Goal: Information Seeking & Learning: Learn about a topic

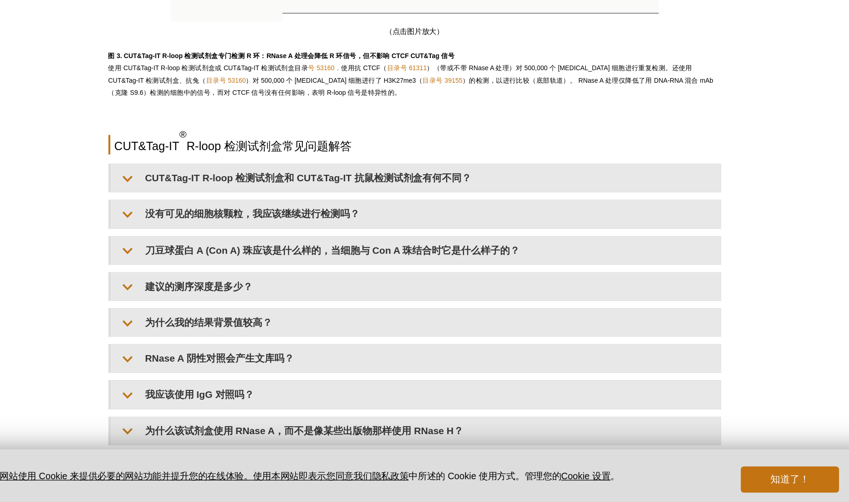
scroll to position [1779, 0]
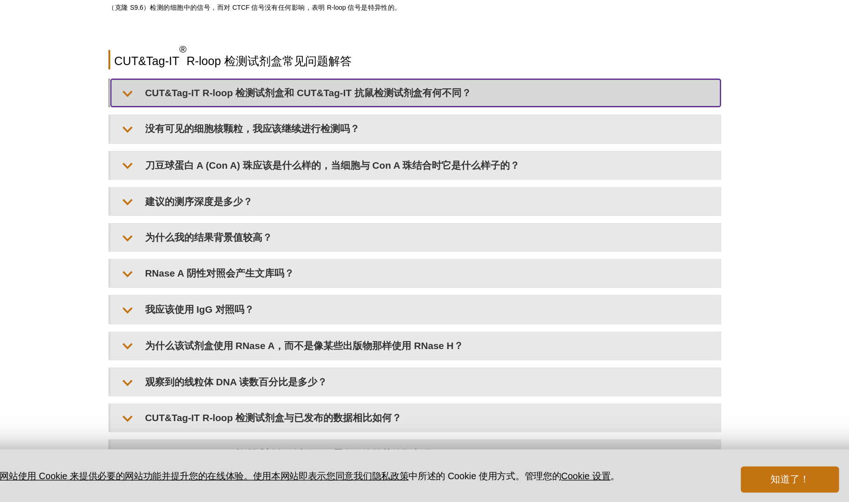
click at [372, 190] on font "CUT&Tag-IT R-loop 检测试剂盒和 CUT&Tag-IT 抗鼠检测试剂盒有何不同？" at bounding box center [343, 190] width 249 height 8
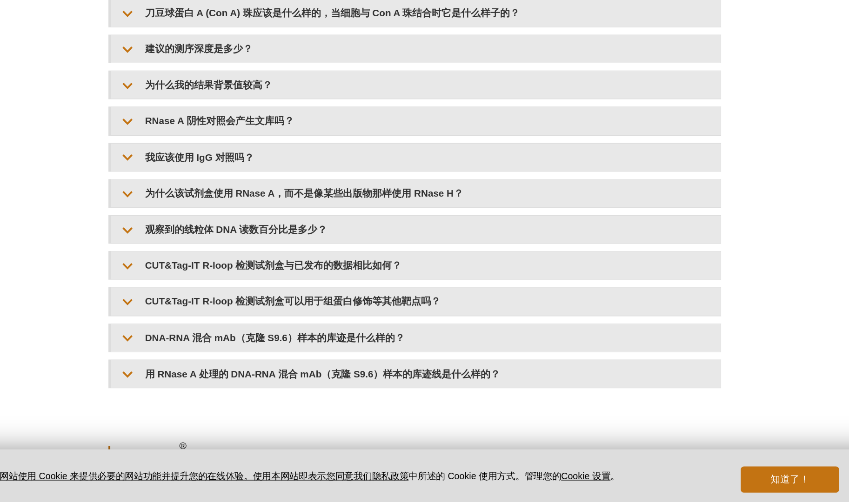
scroll to position [2042, 0]
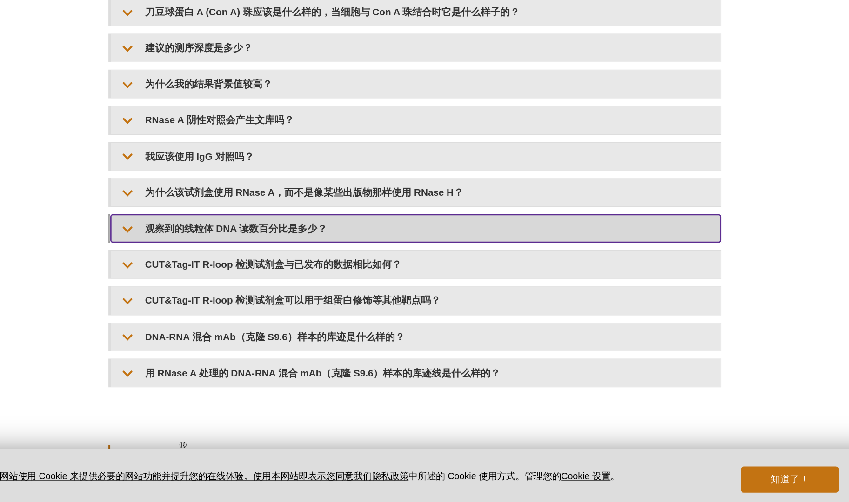
click at [455, 288] on summary "观察到的线粒体 DNA 读数百分比是多少？" at bounding box center [425, 293] width 465 height 21
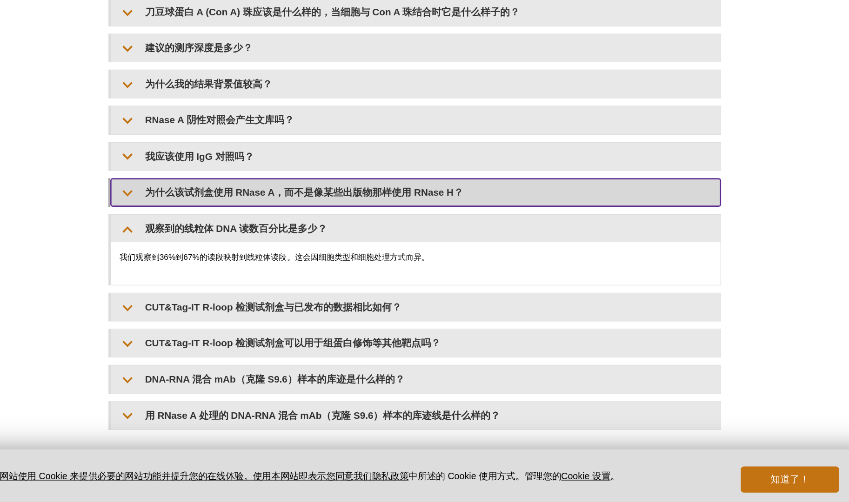
click at [457, 258] on summary "为什么该试剂盒使用 RNase A，而不是像某些出版物那样使用 RNase H？" at bounding box center [425, 265] width 465 height 21
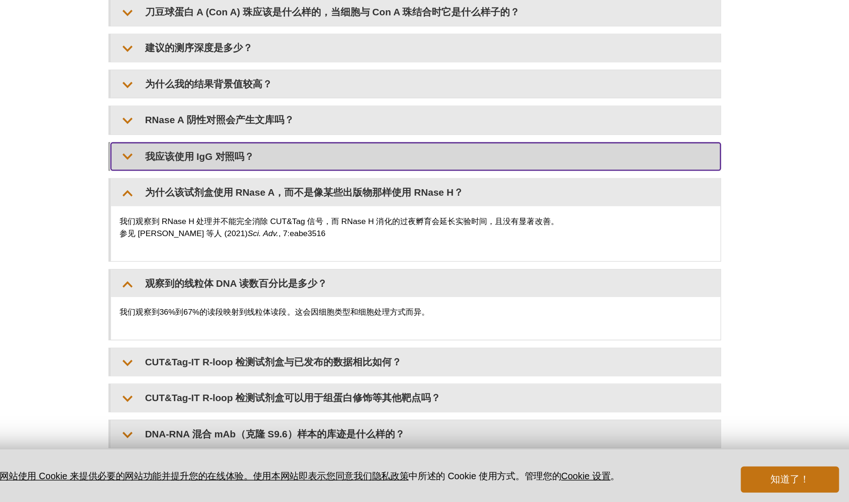
click at [445, 240] on summary "我应该使用 IgG 对照吗？" at bounding box center [425, 238] width 465 height 21
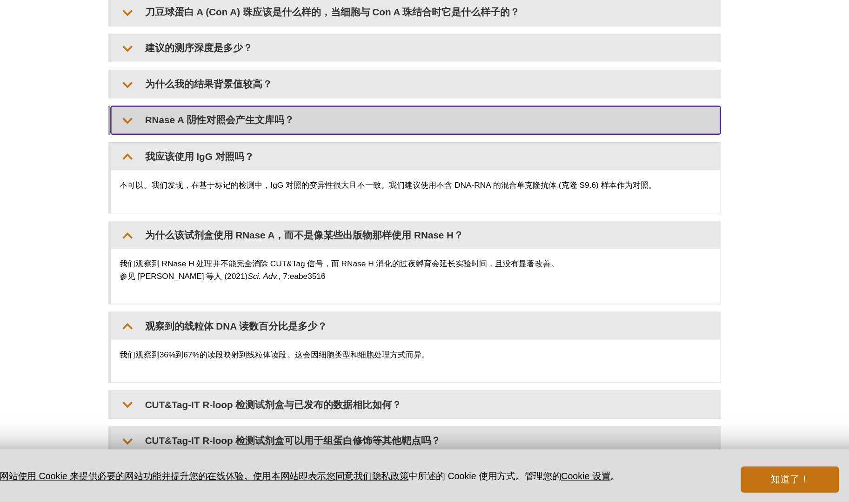
click at [423, 209] on summary "RNase A 阴性对照会产生文库吗？" at bounding box center [425, 210] width 465 height 21
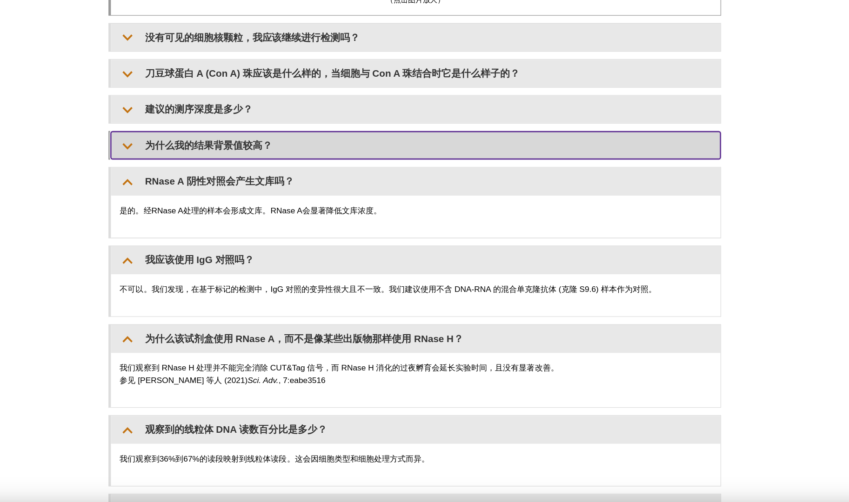
click at [407, 182] on summary "为什么我的结果背景值较高？" at bounding box center [425, 183] width 465 height 21
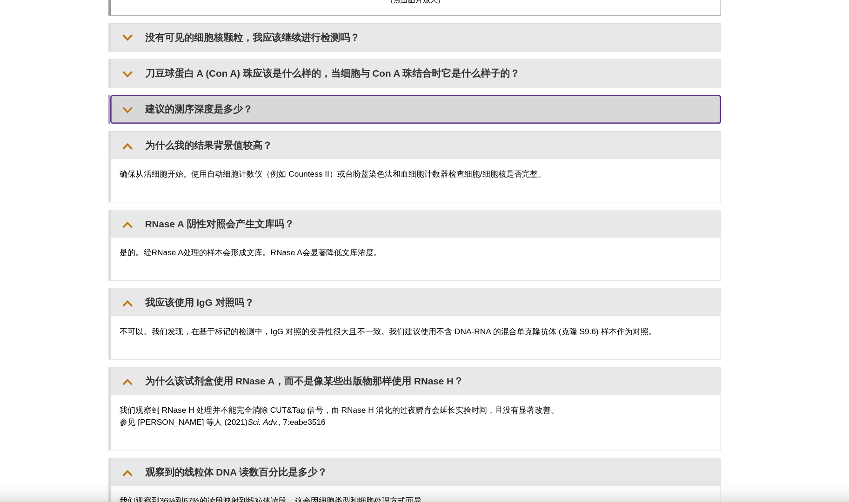
click at [404, 153] on summary "建议的测序深度是多少？" at bounding box center [425, 155] width 465 height 21
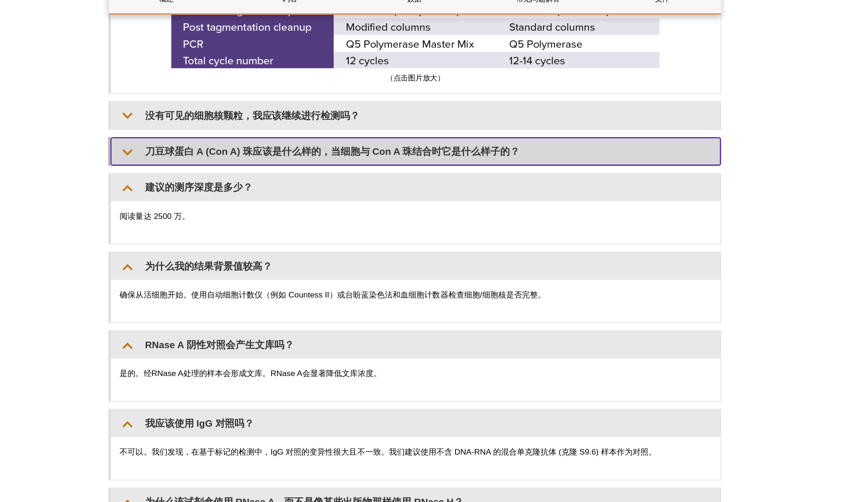
click at [463, 126] on font "刀豆球蛋白 A (Con A) 珠应该是什么样的，当细胞与 Con A 珠结合时它是什么样子的？" at bounding box center [362, 128] width 286 height 8
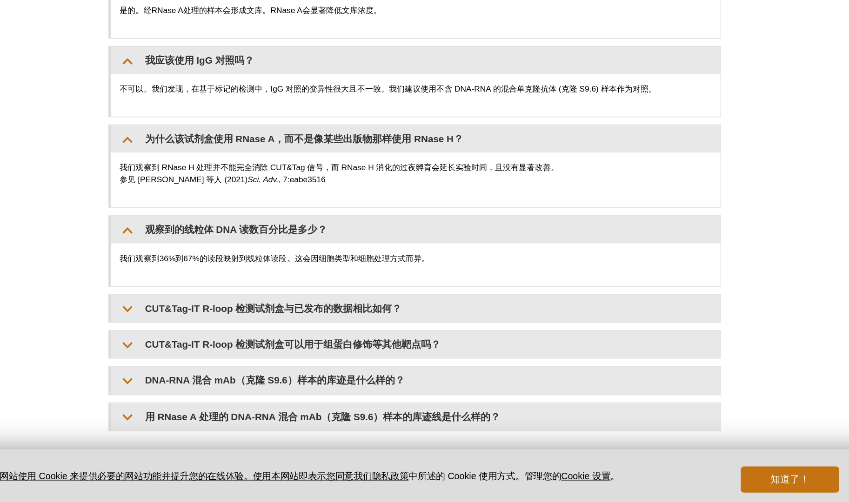
scroll to position [2412, 0]
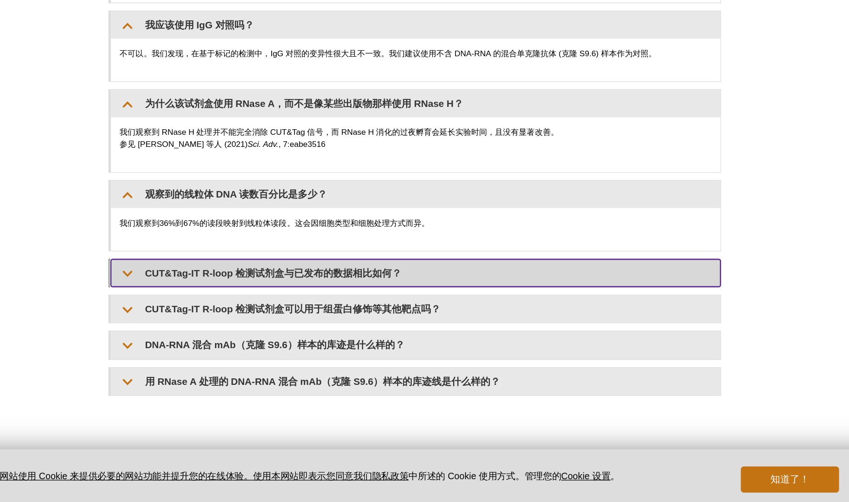
click at [284, 323] on font "CUT&Tag-IT R-loop 检测试剂盒与已发布的数据相比如何？" at bounding box center [316, 327] width 195 height 8
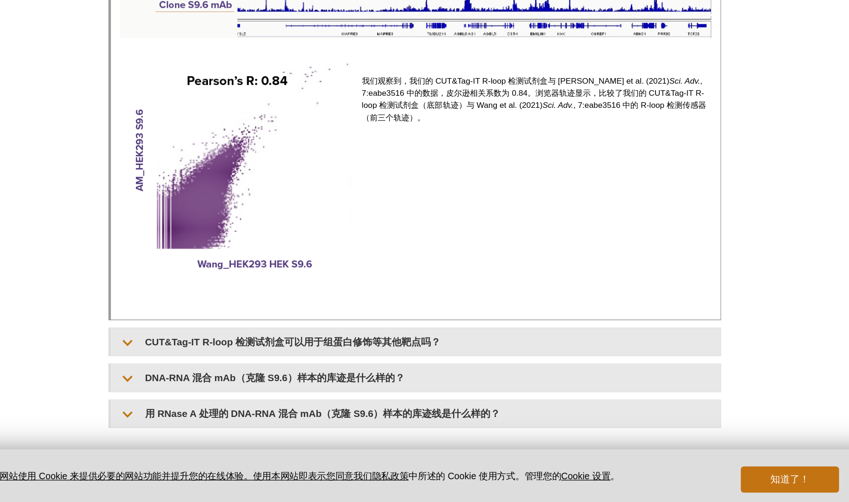
scroll to position [2806, 0]
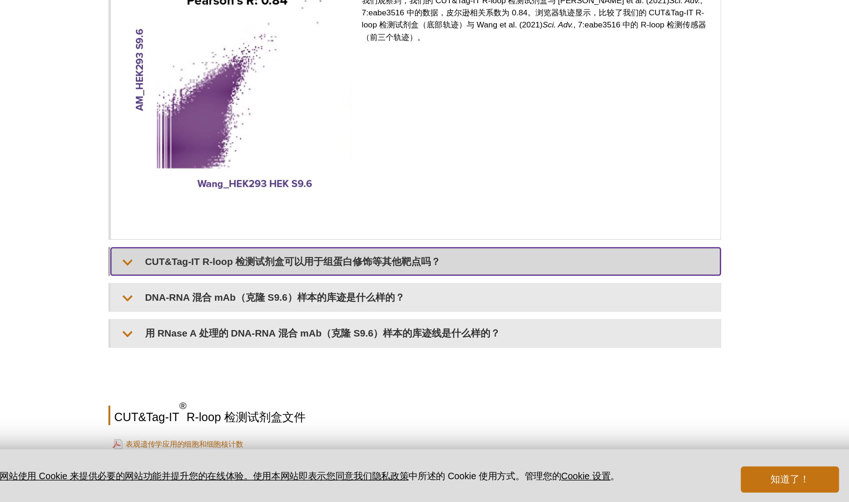
click at [289, 314] on font "CUT&Tag-IT R-loop 检测试剂盒可以用于组蛋白修饰等其他靶点吗？" at bounding box center [331, 318] width 225 height 8
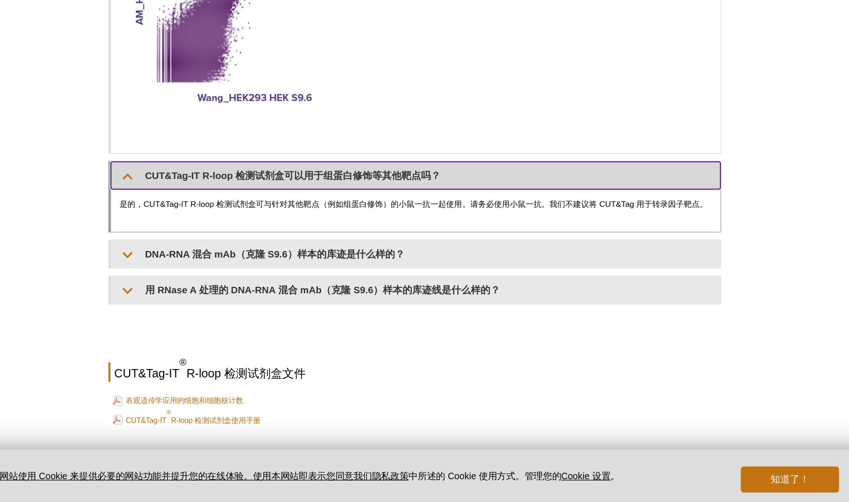
scroll to position [2886, 0]
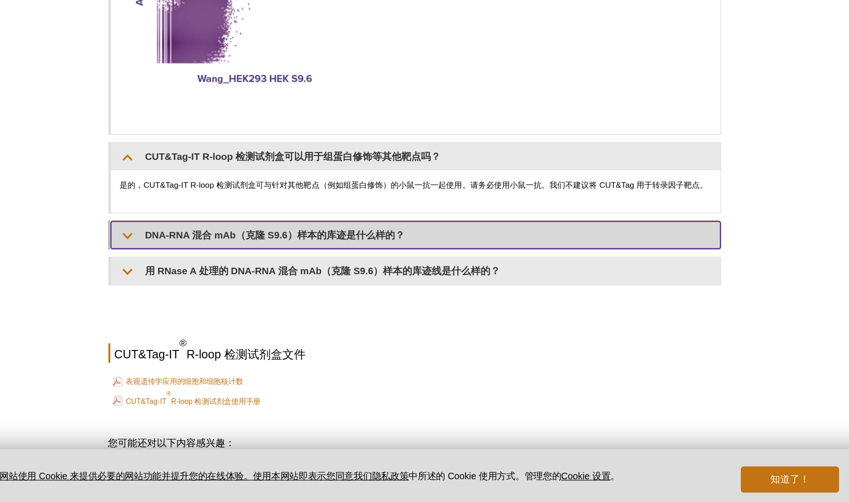
click at [340, 309] on summary "DNA-RNA 混合 mAb（克隆 S9.6）样本的库迹是什么样的？" at bounding box center [425, 298] width 465 height 21
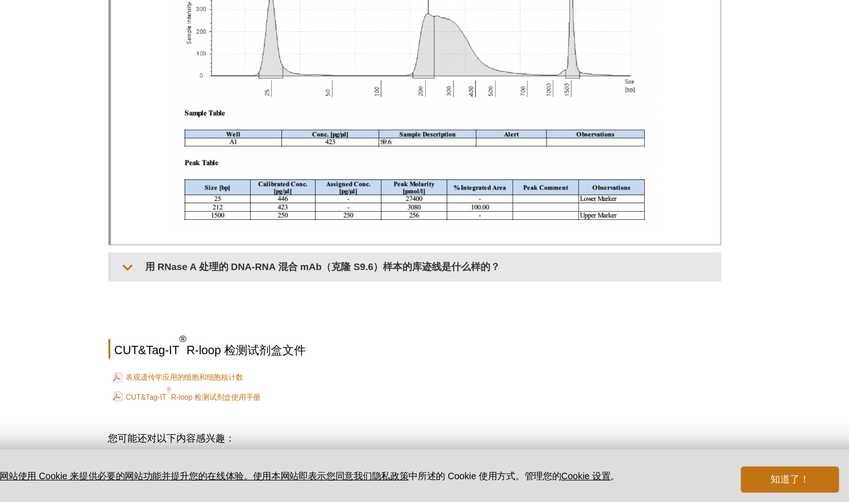
scroll to position [3211, 0]
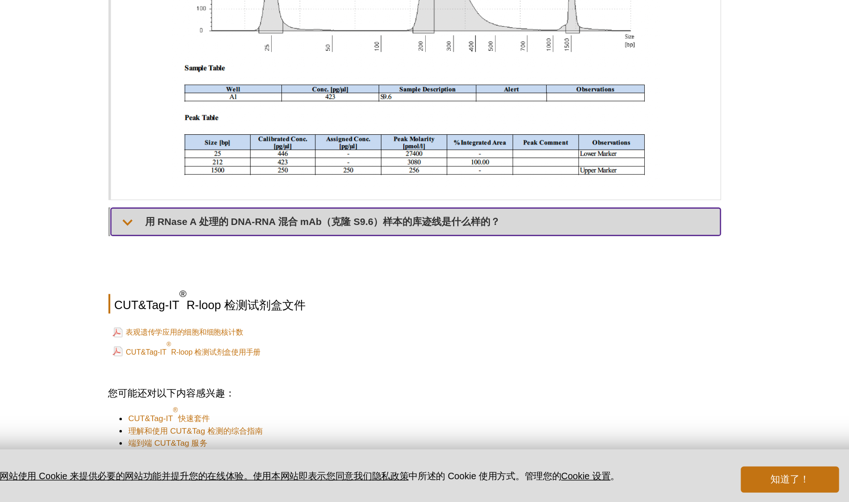
click at [329, 292] on font "用 RNase A 处理的 DNA-RNA 混合 mAb（克隆 S9.6）样本的库迹线是什么样的？" at bounding box center [354, 288] width 271 height 8
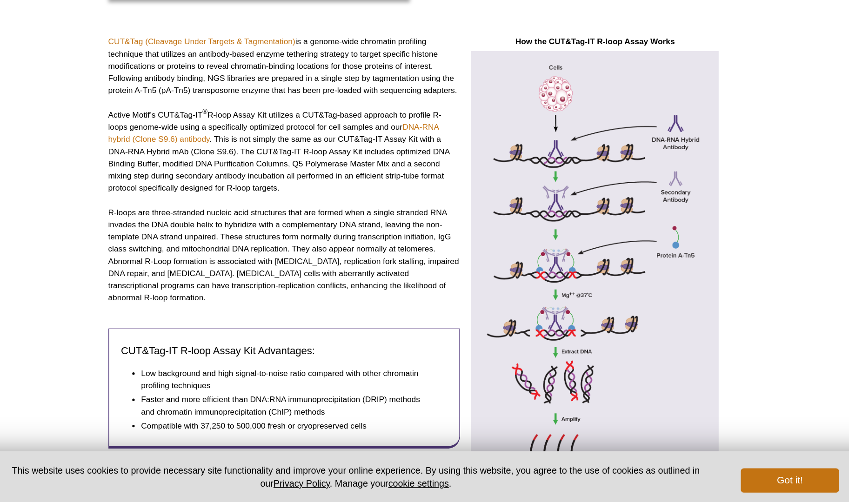
scroll to position [189, 0]
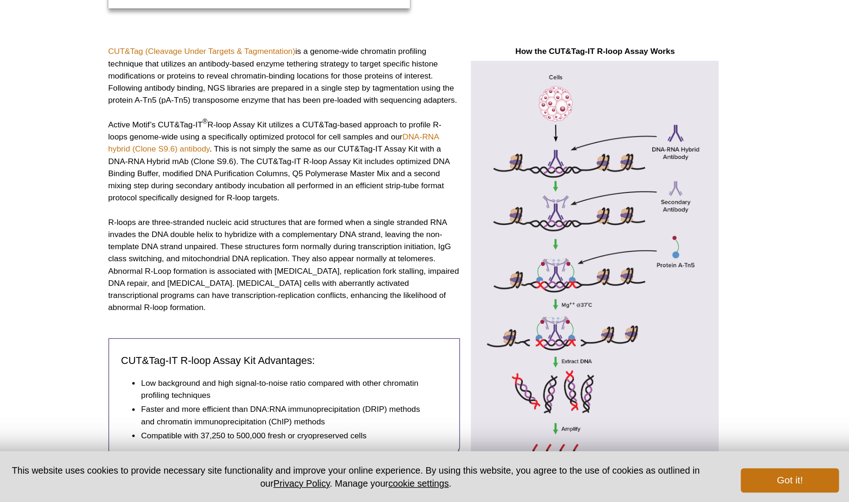
click at [402, 266] on p "Active Motif’s CUT&Tag-IT ® R-loop Assay Kit utilizes a CUT&Tag-based approach …" at bounding box center [325, 242] width 268 height 65
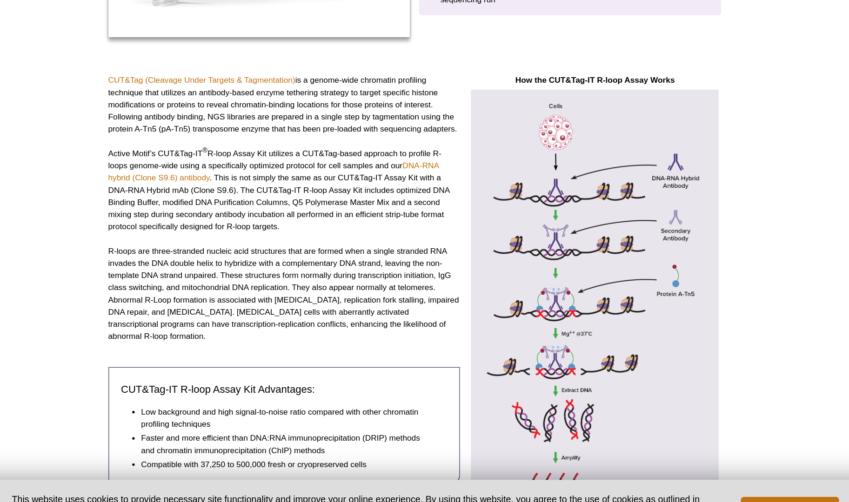
click at [298, 285] on p "R-loops are three-stranded nucleic acid structures that are formed when a singl…" at bounding box center [325, 321] width 268 height 74
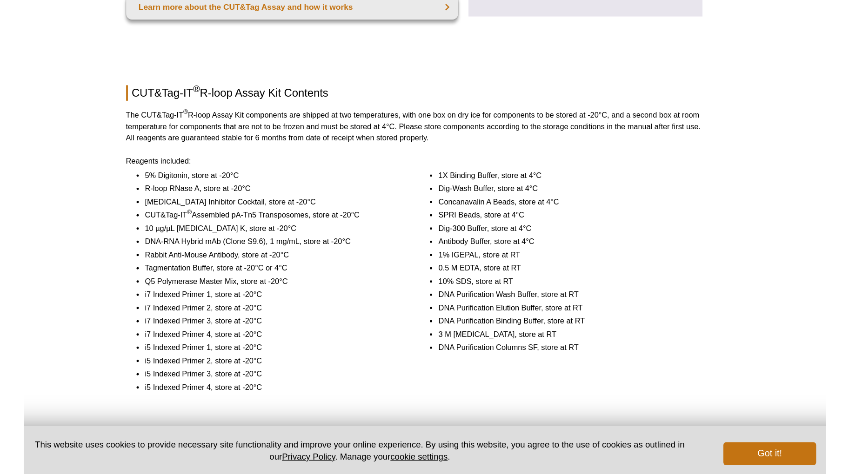
scroll to position [601, 0]
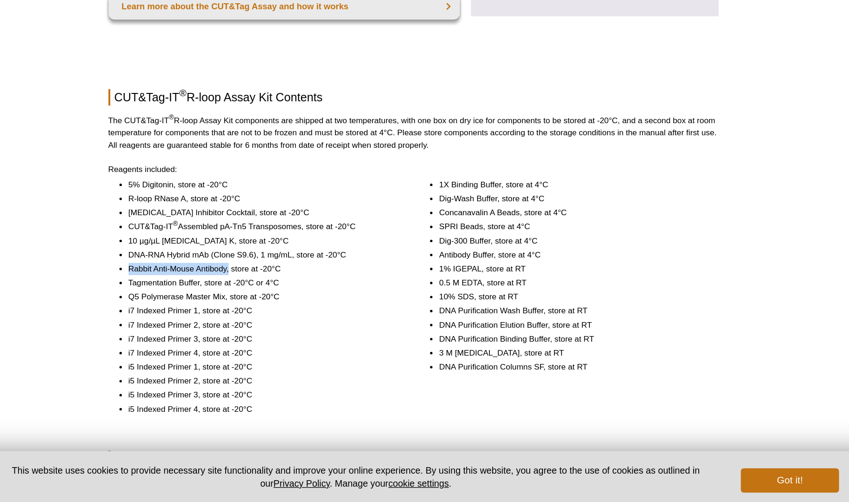
copy li "Rabbit Anti-Mouse Antibody,"
drag, startPoint x: 206, startPoint y: 313, endPoint x: 283, endPoint y: 313, distance: 76.8
click at [283, 320] on li "Rabbit Anti-Mouse Antibody, store at -20°C" at bounding box center [310, 324] width 206 height 9
click at [377, 352] on li "i7 Indexed Primer 1, store at -20°C" at bounding box center [310, 356] width 206 height 9
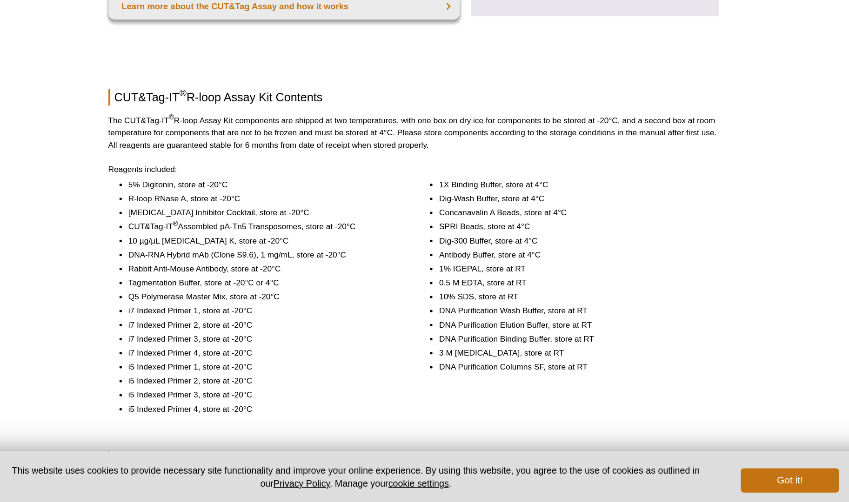
click at [370, 352] on li "i7 Indexed Primer 1, store at -20°C" at bounding box center [310, 356] width 206 height 9
click at [240, 320] on li "Rabbit Anti-Mouse Antibody, store at -20°C" at bounding box center [310, 324] width 206 height 9
drag, startPoint x: 225, startPoint y: 314, endPoint x: 266, endPoint y: 315, distance: 40.9
click at [266, 320] on li "Rabbit Anti-Mouse Antibody, store at -20°C" at bounding box center [310, 324] width 206 height 9
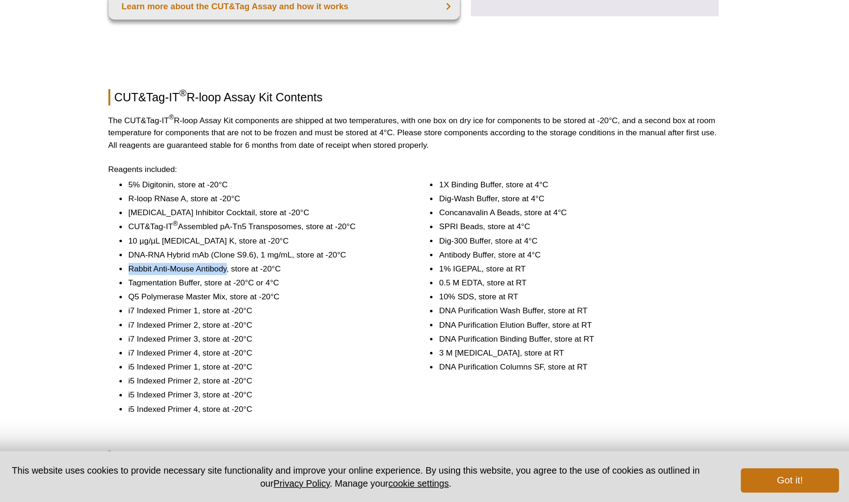
drag, startPoint x: 281, startPoint y: 315, endPoint x: 203, endPoint y: 314, distance: 78.2
click at [203, 314] on ul "5% Digitonin, store at -20°C R-loop RNase A, store at -20°C Protease Inhibitor …" at bounding box center [301, 345] width 221 height 180
copy li "Rabbit Anti-Mouse Antibody"
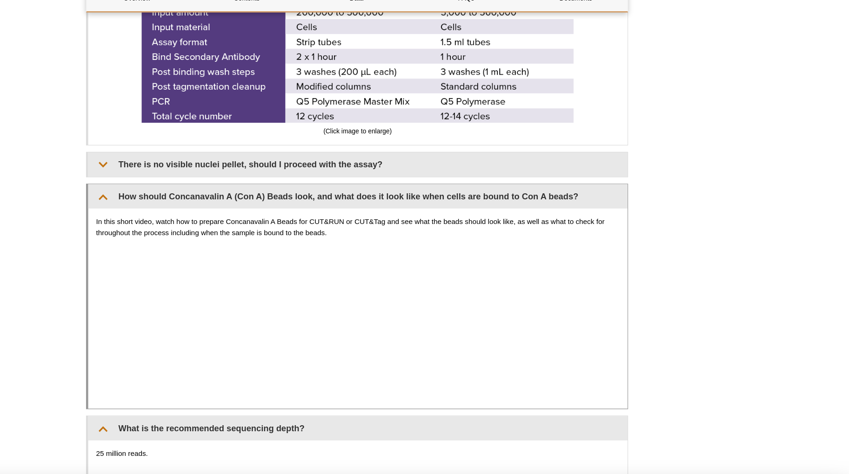
scroll to position [1994, 0]
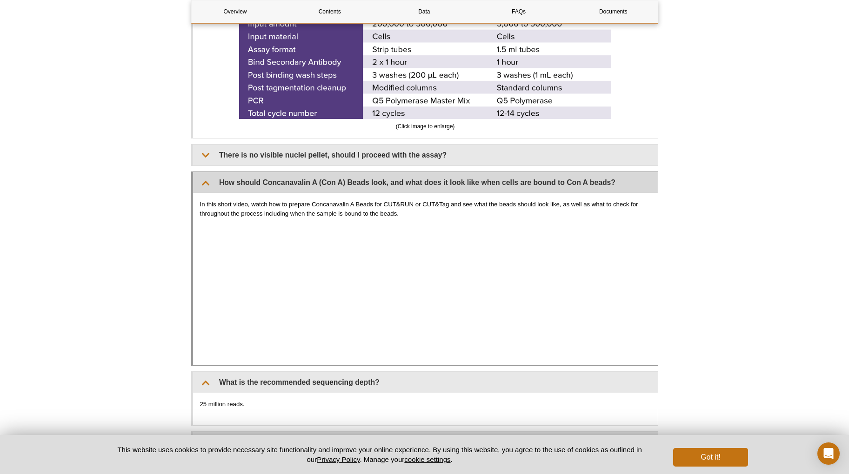
drag, startPoint x: 699, startPoint y: 173, endPoint x: 218, endPoint y: 172, distance: 481.0
click at [218, 172] on div "Active Motif Logo Enabling Epigenetics Research 0 Search Skip to content Active…" at bounding box center [424, 139] width 849 height 4267
drag, startPoint x: 156, startPoint y: 174, endPoint x: 313, endPoint y: 174, distance: 156.8
click at [313, 174] on div "Active Motif Logo Enabling Epigenetics Research 0 Search Skip to content Active…" at bounding box center [424, 139] width 849 height 4267
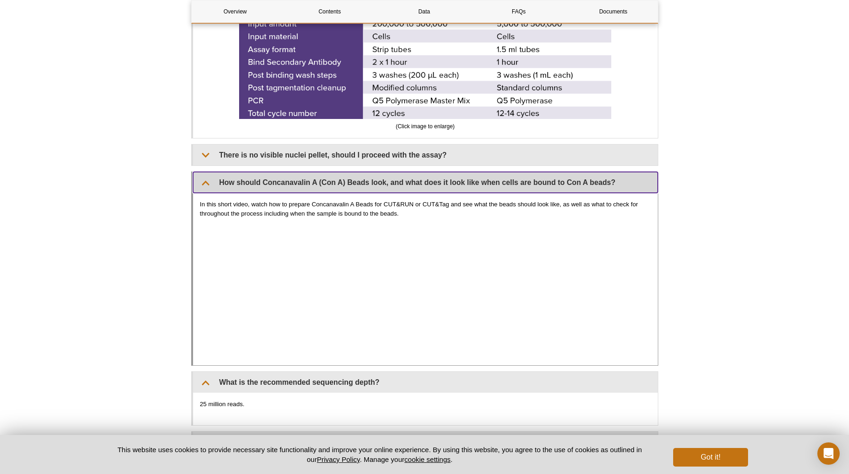
click at [307, 172] on summary "How should Concanavalin A (Con A) Beads look, and what does it look like when c…" at bounding box center [425, 182] width 465 height 21
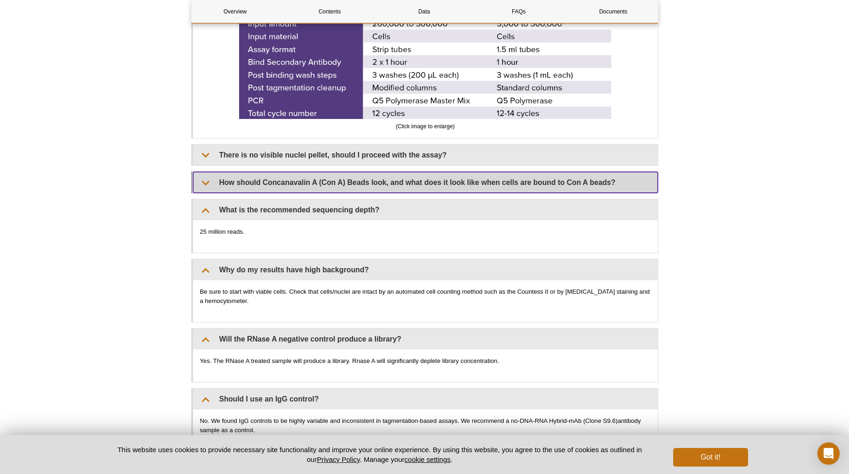
click at [310, 172] on summary "How should Concanavalin A (Con A) Beads look, and what does it look like when c…" at bounding box center [425, 182] width 465 height 21
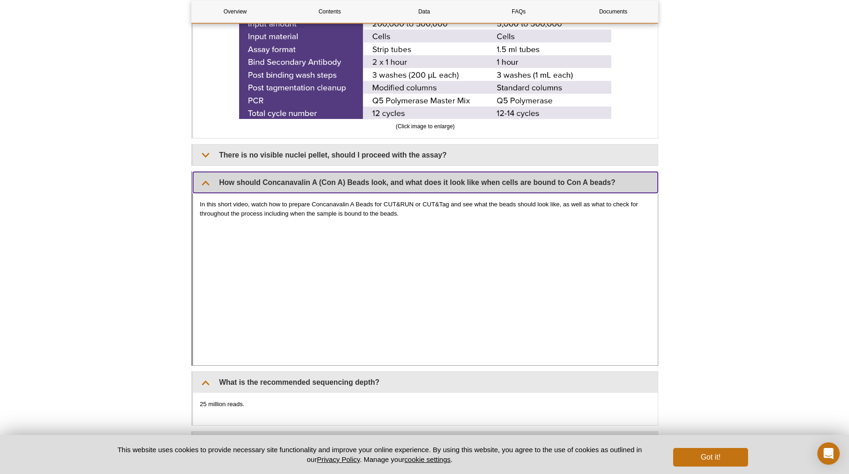
click at [310, 172] on summary "How should Concanavalin A (Con A) Beads look, and what does it look like when c…" at bounding box center [425, 182] width 465 height 21
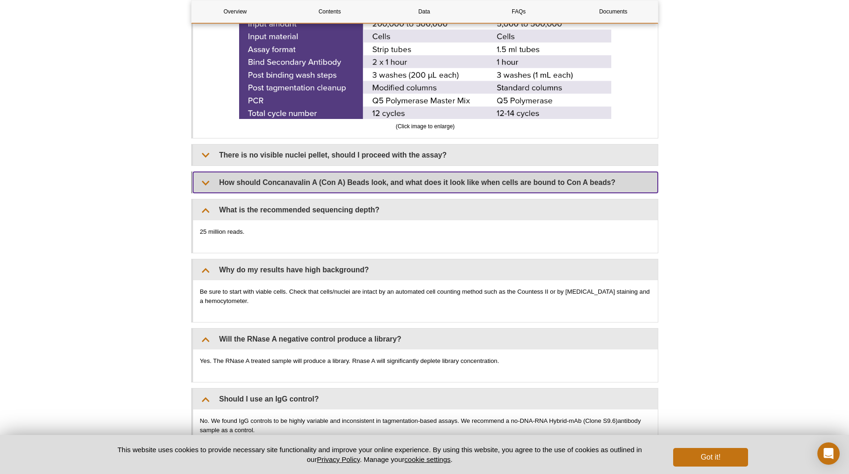
click at [310, 172] on summary "How should Concanavalin A (Con A) Beads look, and what does it look like when c…" at bounding box center [425, 182] width 465 height 21
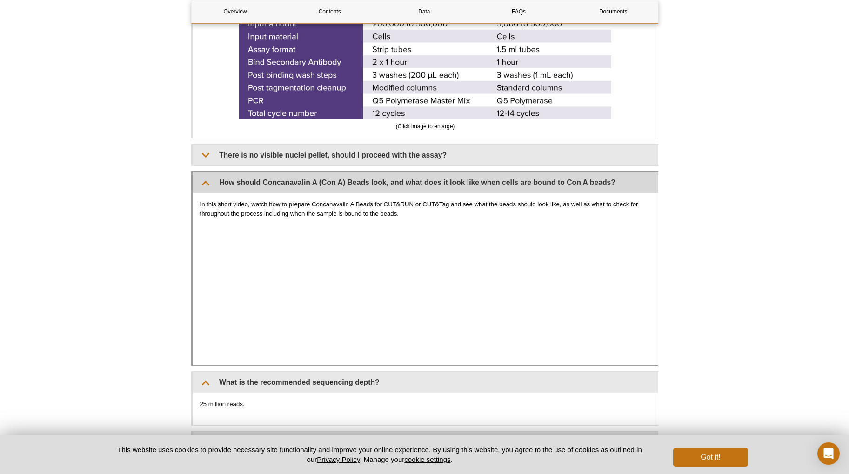
drag, startPoint x: 713, startPoint y: 173, endPoint x: 285, endPoint y: 173, distance: 428.0
click at [286, 173] on div "Active Motif Logo Enabling Epigenetics Research 0 Search Skip to content Active…" at bounding box center [424, 139] width 849 height 4267
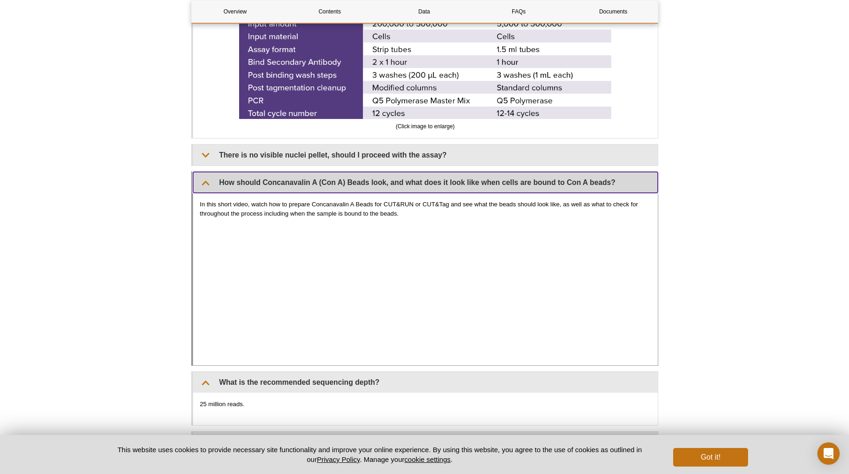
click at [285, 173] on summary "How should Concanavalin A (Con A) Beads look, and what does it look like when c…" at bounding box center [425, 182] width 465 height 21
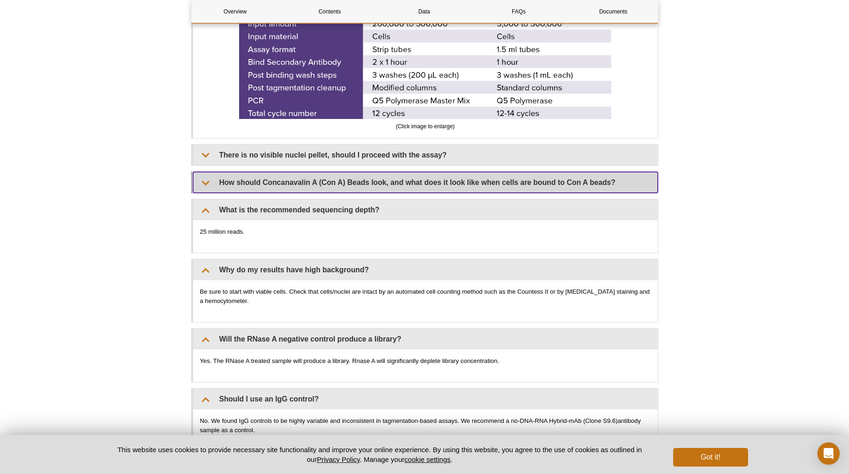
click at [285, 172] on summary "How should Concanavalin A (Con A) Beads look, and what does it look like when c…" at bounding box center [425, 182] width 465 height 21
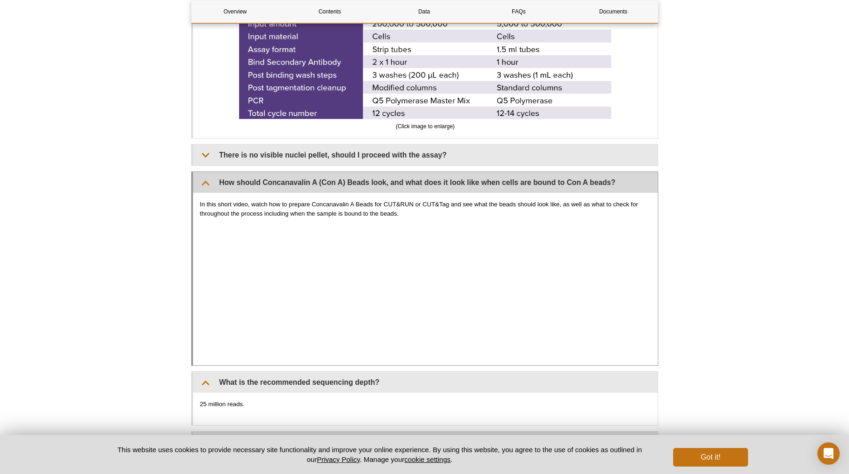
drag, startPoint x: 167, startPoint y: 169, endPoint x: 298, endPoint y: 173, distance: 130.8
click at [297, 173] on div "Active Motif Logo Enabling Epigenetics Research 0 Search Skip to content Active…" at bounding box center [424, 139] width 849 height 4267
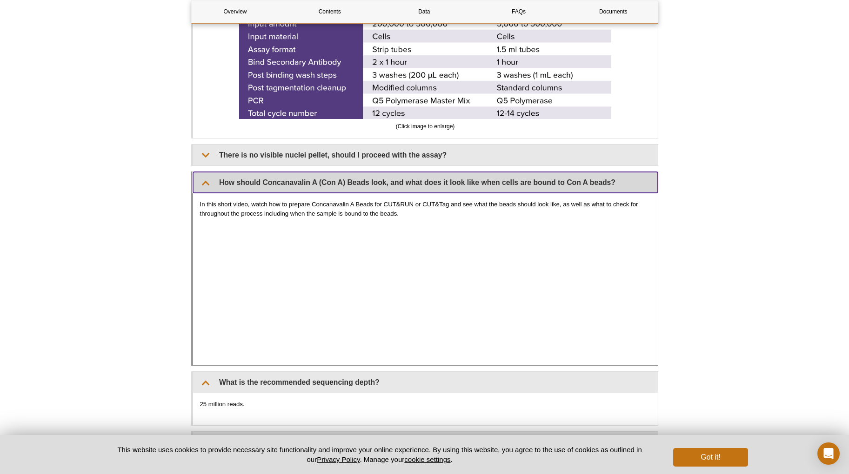
click at [454, 172] on summary "How should Concanavalin A (Con A) Beads look, and what does it look like when c…" at bounding box center [425, 182] width 465 height 21
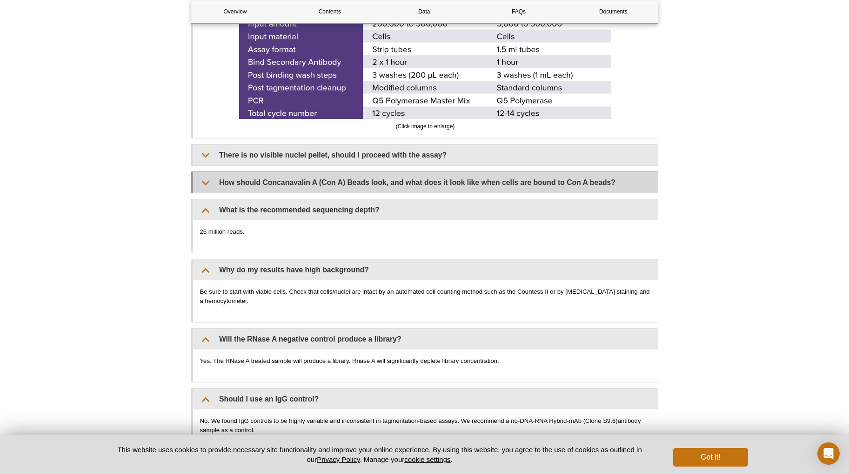
drag, startPoint x: 150, startPoint y: 171, endPoint x: 326, endPoint y: 172, distance: 175.8
click at [326, 172] on div "Active Motif Logo Enabling Epigenetics Research 0 Search Skip to content Active…" at bounding box center [424, 53] width 849 height 4094
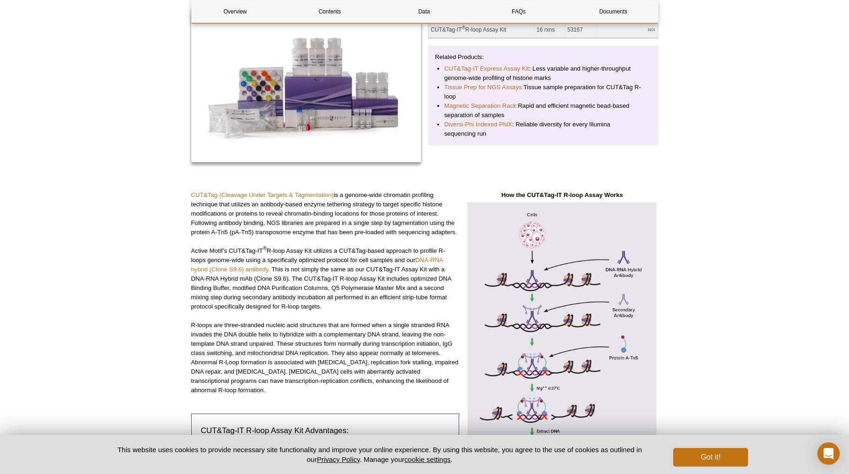
scroll to position [0, 0]
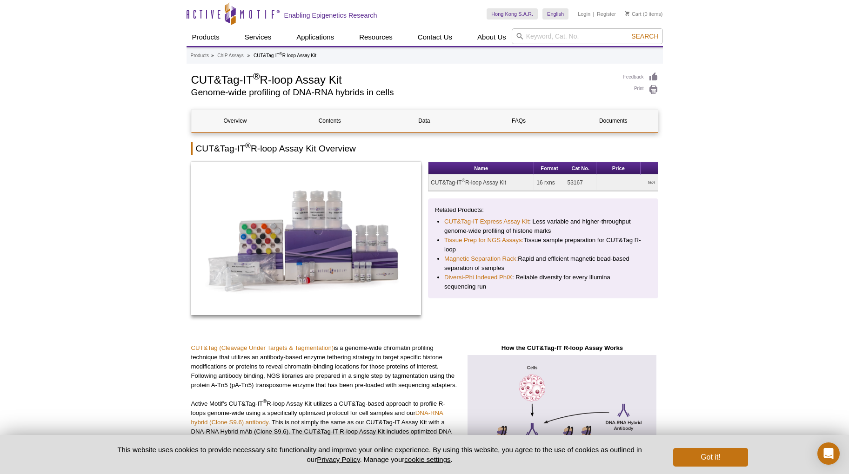
drag, startPoint x: 364, startPoint y: 76, endPoint x: 182, endPoint y: 78, distance: 181.4
copy h1 "CUT&Tag-IT ® R-loop Assay Kit"
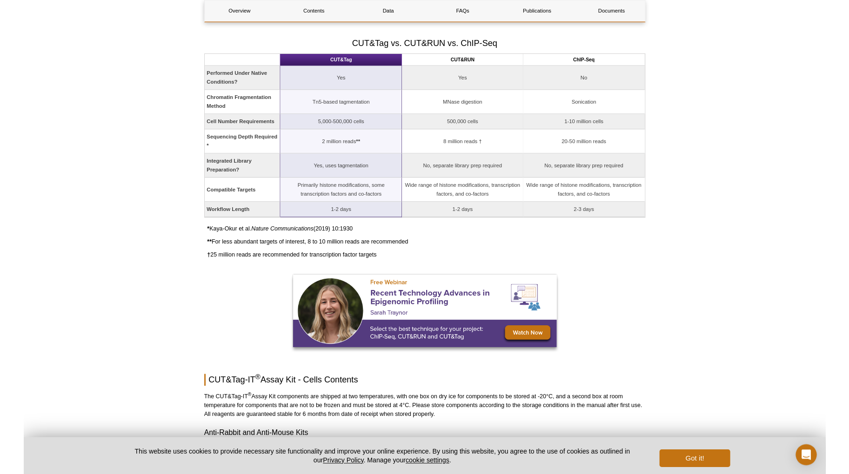
scroll to position [1136, 0]
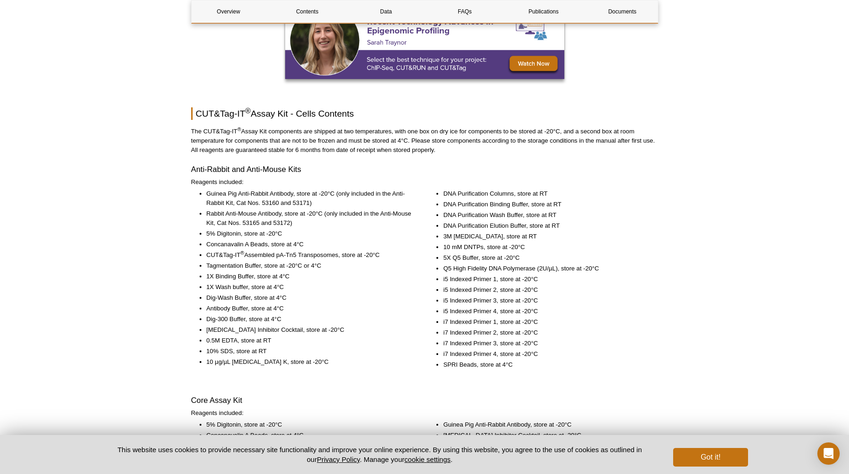
click at [289, 311] on li "Antibody Buffer, store at 4°C" at bounding box center [310, 308] width 206 height 9
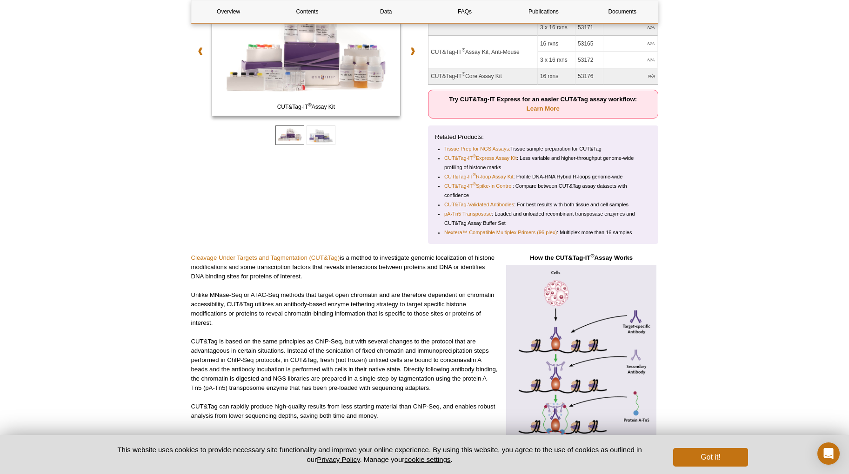
scroll to position [0, 0]
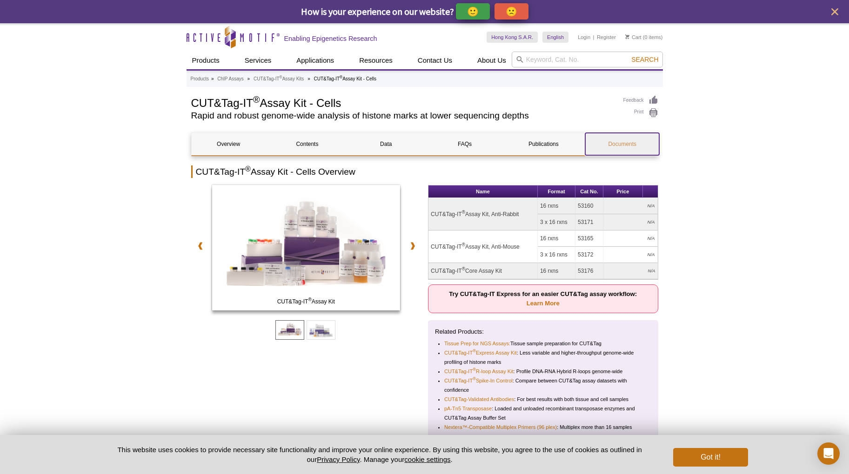
click at [621, 142] on link "Documents" at bounding box center [622, 144] width 74 height 22
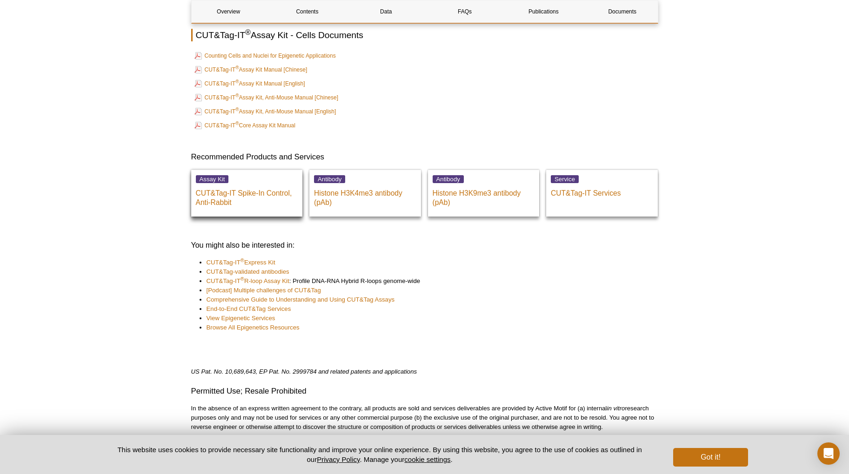
scroll to position [2976, 0]
click at [254, 194] on p "CUT&Tag-IT Spike-In Control, Anti-Rabbit" at bounding box center [247, 195] width 102 height 23
click at [244, 187] on p "CUT&Tag-IT Spike-In Control, Anti-Rabbit" at bounding box center [247, 195] width 102 height 23
click at [219, 178] on span "Assay Kit" at bounding box center [212, 179] width 33 height 8
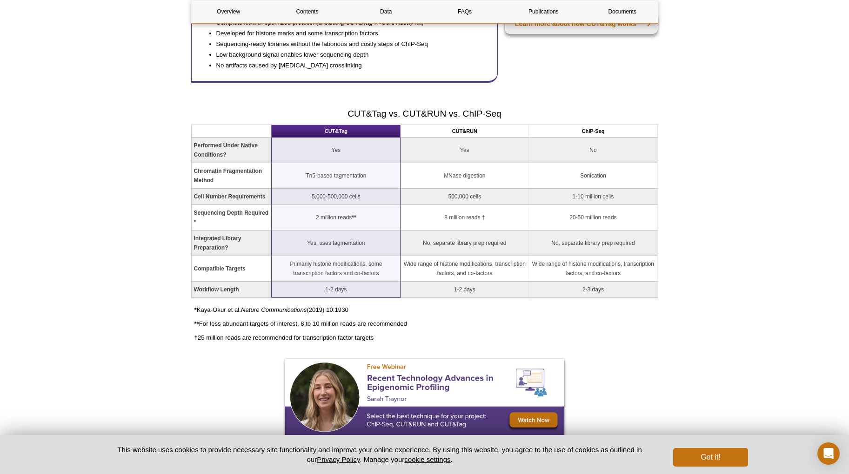
scroll to position [1197, 0]
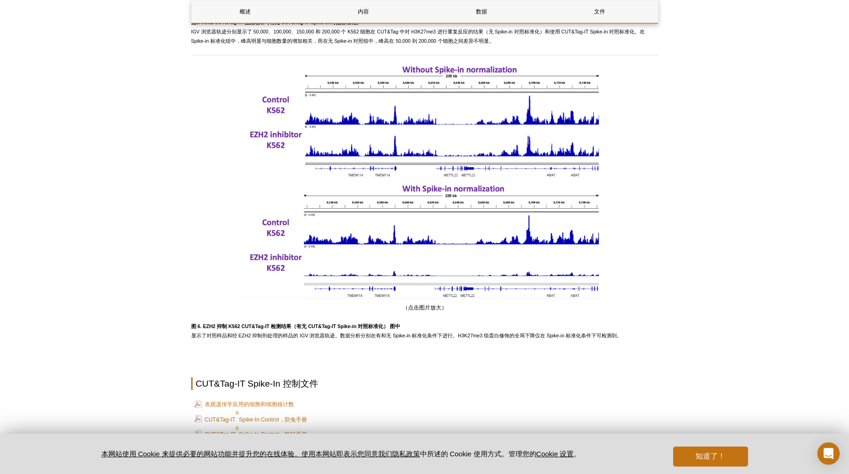
scroll to position [1837, 0]
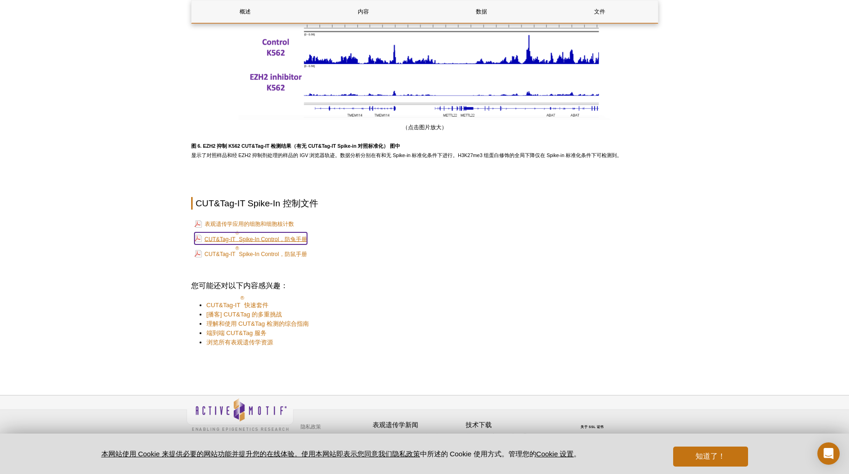
click at [277, 236] on font "Spike-In Control，防兔手册" at bounding box center [273, 239] width 68 height 7
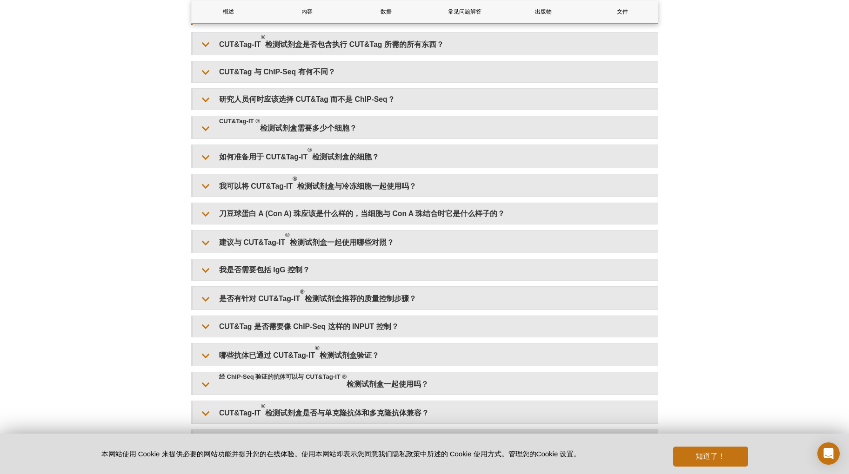
scroll to position [1750, 0]
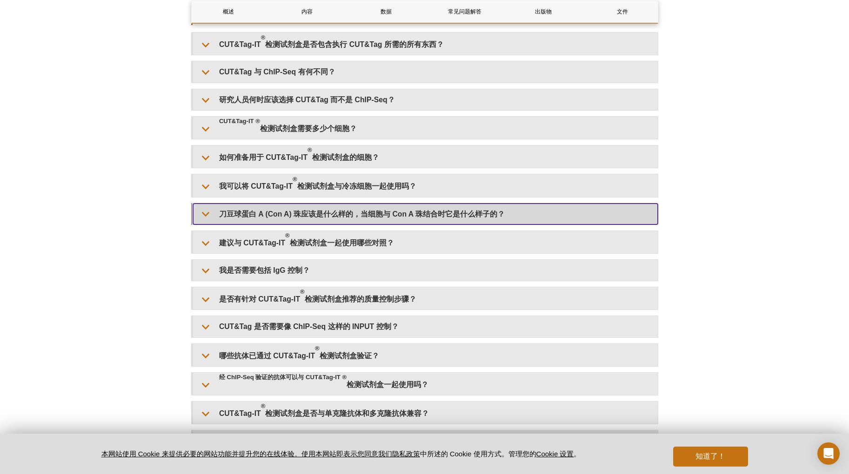
click at [341, 220] on summary "刀豆球蛋白 A (Con A) 珠应该是什么样的，当细胞与 Con A 珠结合时它是什么样子的？" at bounding box center [425, 214] width 465 height 21
